Goal: Check status: Check status

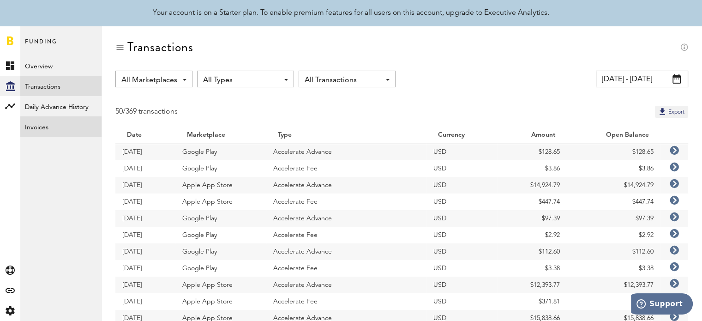
click at [38, 130] on link "Invoices" at bounding box center [60, 126] width 81 height 20
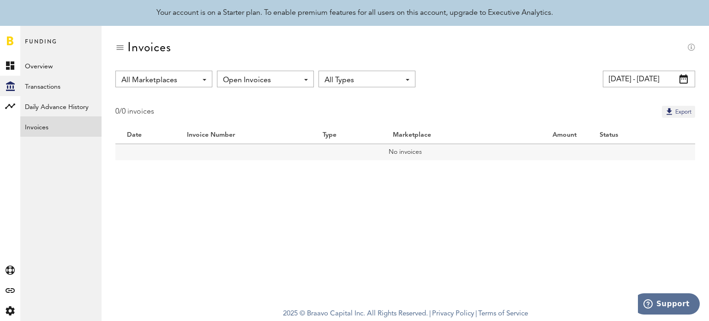
click at [680, 76] on span at bounding box center [684, 78] width 8 height 9
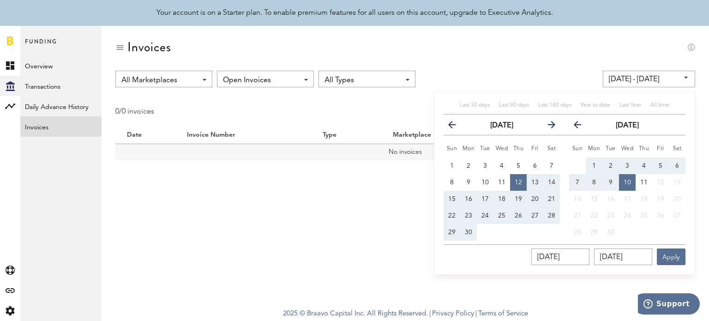
click at [657, 102] on div "All time" at bounding box center [660, 106] width 19 height 8
click at [659, 105] on span "All time" at bounding box center [660, 106] width 19 height 6
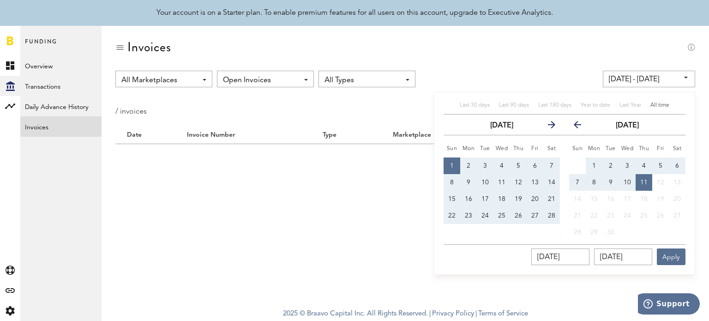
type input "[DATE] - [DATE]"
type input "[DATE]"
click at [659, 105] on span "All time" at bounding box center [660, 106] width 19 height 6
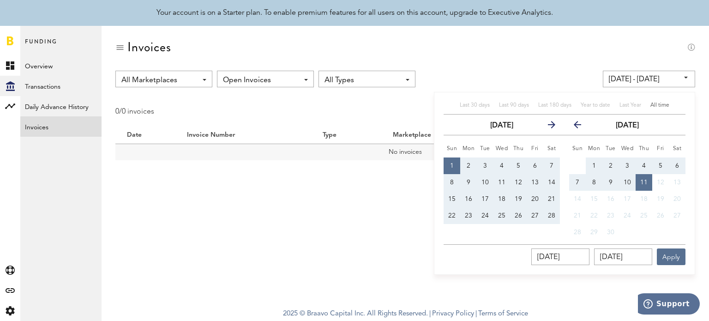
click at [547, 54] on div "Invoices" at bounding box center [405, 55] width 580 height 31
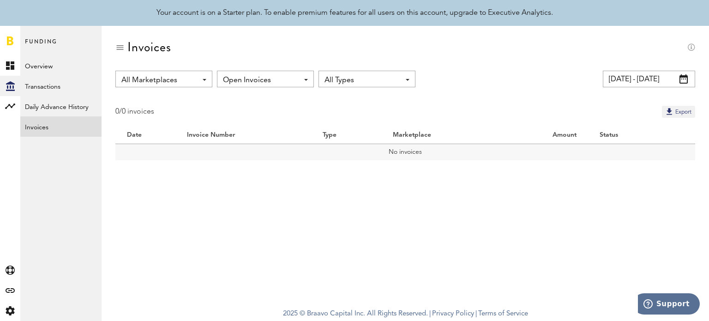
click at [261, 74] on span "Open Invoices" at bounding box center [261, 80] width 76 height 16
click at [264, 112] on span "All Invoices" at bounding box center [265, 117] width 78 height 16
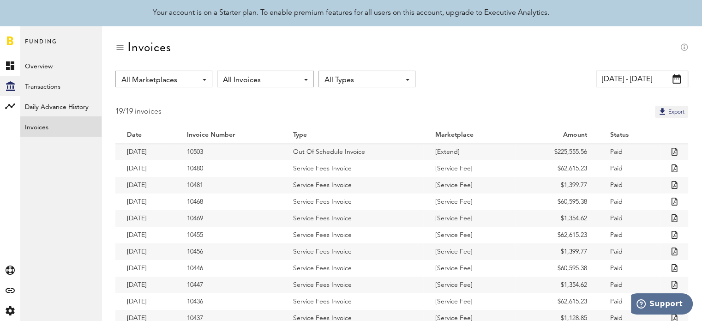
click at [673, 154] on icon at bounding box center [675, 152] width 6 height 8
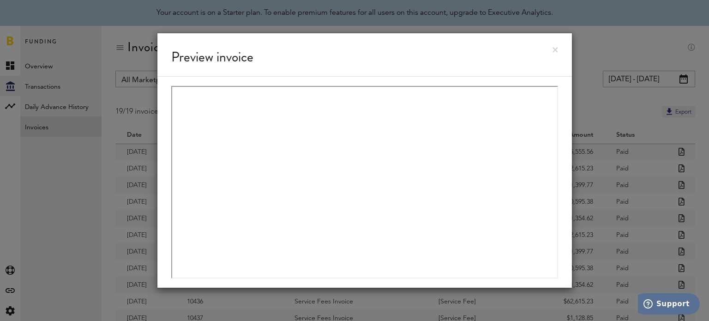
click at [557, 49] on link at bounding box center [556, 50] width 6 height 6
